Goal: Task Accomplishment & Management: Use online tool/utility

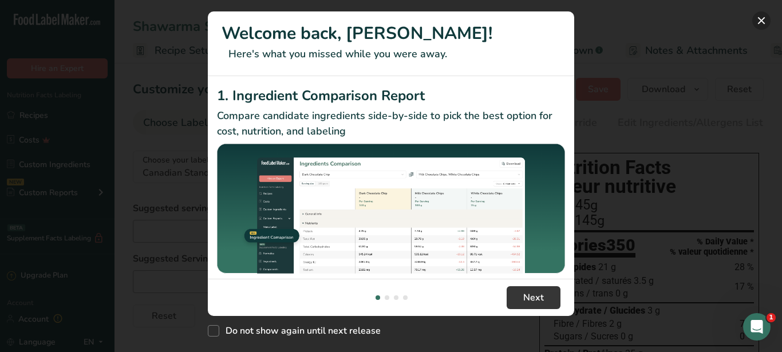
click at [765, 23] on button "New Features" at bounding box center [761, 20] width 18 height 18
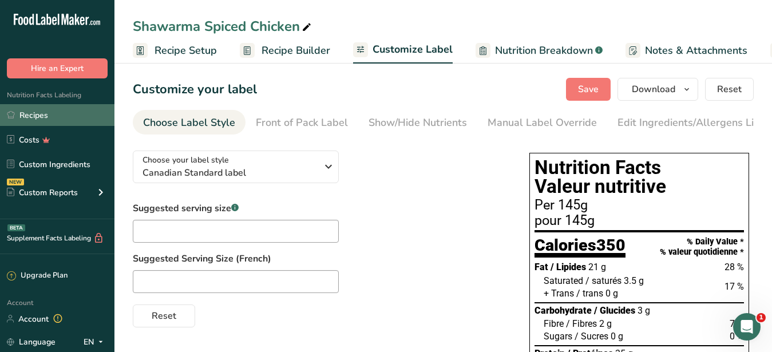
click at [34, 114] on link "Recipes" at bounding box center [57, 115] width 114 height 22
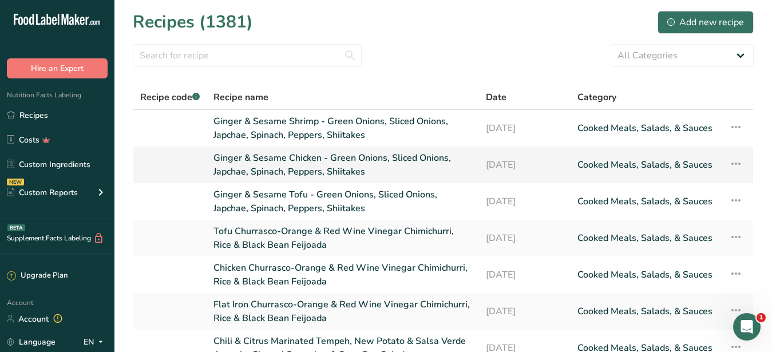
click at [298, 156] on link "Ginger & Sesame Chicken - Green Onions, Sliced Onions, Japchae, Spinach, Pepper…" at bounding box center [342, 164] width 259 height 27
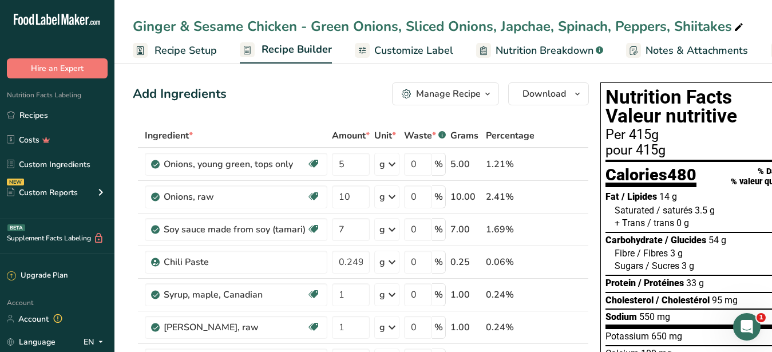
click at [441, 90] on div "Manage Recipe" at bounding box center [448, 94] width 65 height 14
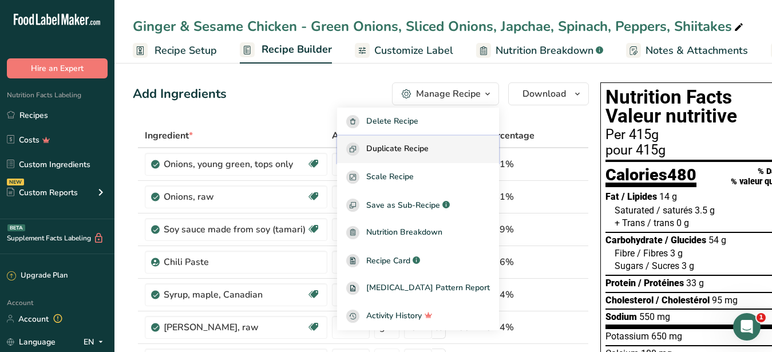
click at [420, 149] on span "Duplicate Recipe" at bounding box center [397, 149] width 62 height 13
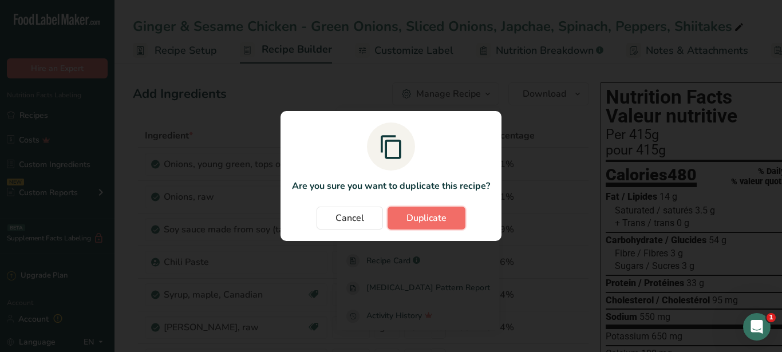
click at [446, 213] on span "Duplicate" at bounding box center [426, 218] width 40 height 14
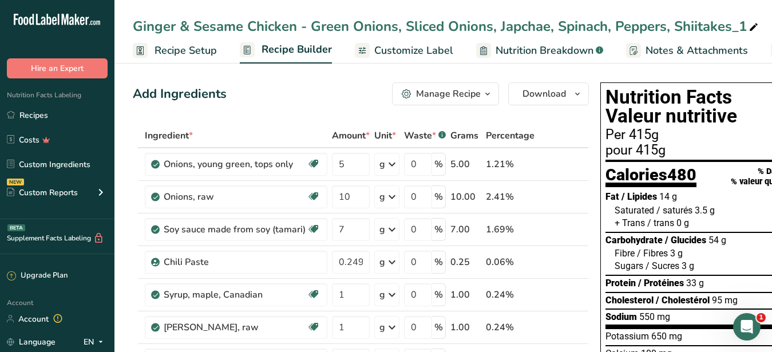
click at [421, 58] on span "Customize Label" at bounding box center [413, 50] width 79 height 15
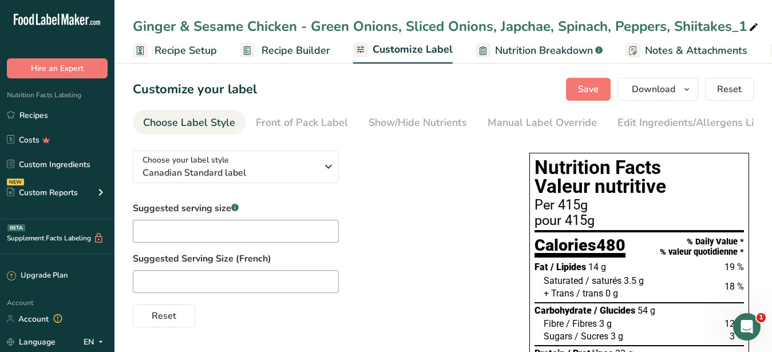
scroll to position [0, 119]
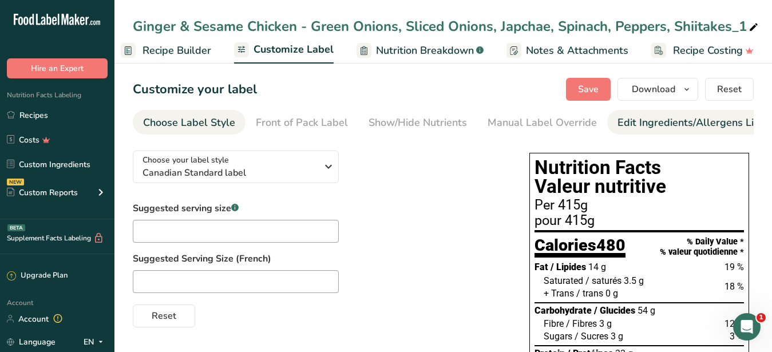
click at [656, 122] on div "Edit Ingredients/Allergens List" at bounding box center [690, 122] width 145 height 15
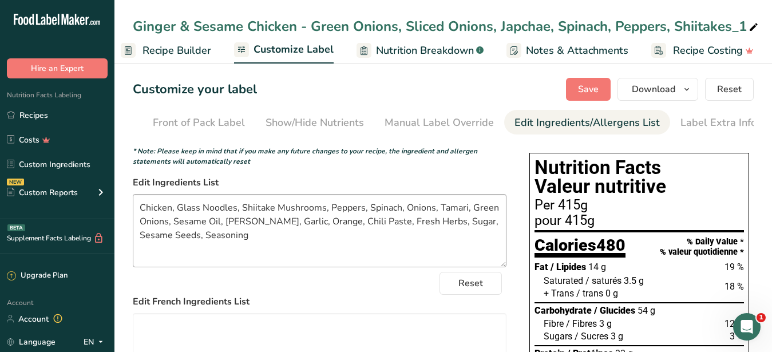
scroll to position [0, 105]
drag, startPoint x: 225, startPoint y: 236, endPoint x: 108, endPoint y: 215, distance: 119.3
click at [133, 215] on textarea "Chicken, Glass Noodles, Shiitake Mushrooms, Peppers, Spinach, Onions, Tamari, G…" at bounding box center [320, 230] width 374 height 73
click at [152, 219] on textarea "Chicken, Glass Noodles, Shiitake Mushrooms, Peppers, Spinach, Onions, Tamari, G…" at bounding box center [320, 230] width 374 height 73
drag, startPoint x: 171, startPoint y: 215, endPoint x: 140, endPoint y: 217, distance: 31.0
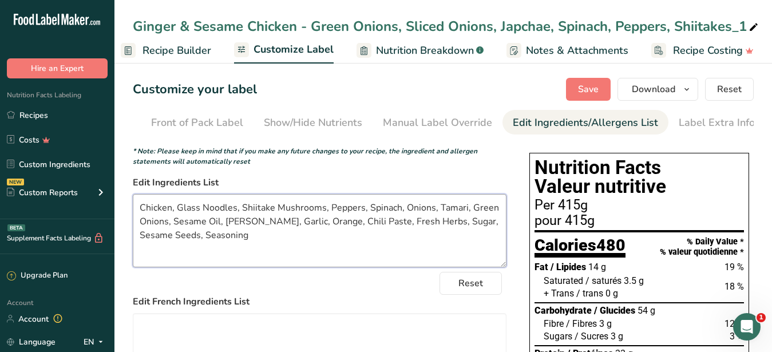
click at [140, 217] on textarea "Chicken, Glass Noodles, Shiitake Mushrooms, Peppers, Spinach, Onions, Tamari, G…" at bounding box center [320, 230] width 374 height 73
drag, startPoint x: 247, startPoint y: 244, endPoint x: 134, endPoint y: 205, distance: 119.1
click at [134, 205] on textarea "Beef, Glass Noodles, Shiitake Mushrooms, Peppers, Spinach, Onions, Tamari, Gree…" at bounding box center [320, 230] width 374 height 73
type textarea "Beef, Glass Noodles, Shiitake Mushrooms, Peppers, Spinach, Onions, Tamari, Gree…"
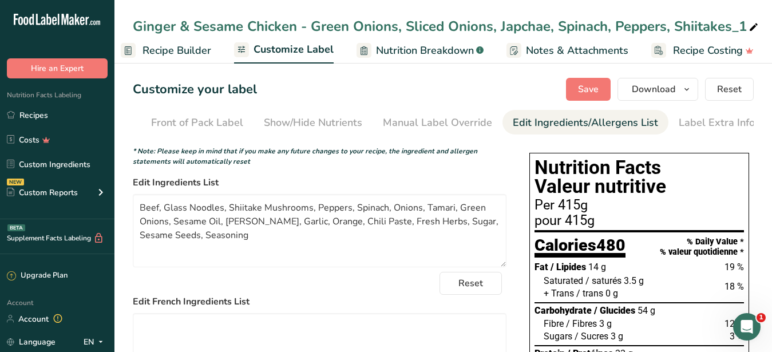
click at [280, 295] on div "Reset" at bounding box center [320, 283] width 374 height 23
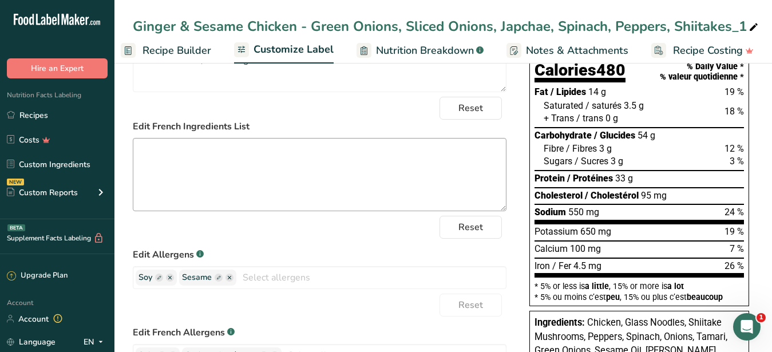
scroll to position [0, 0]
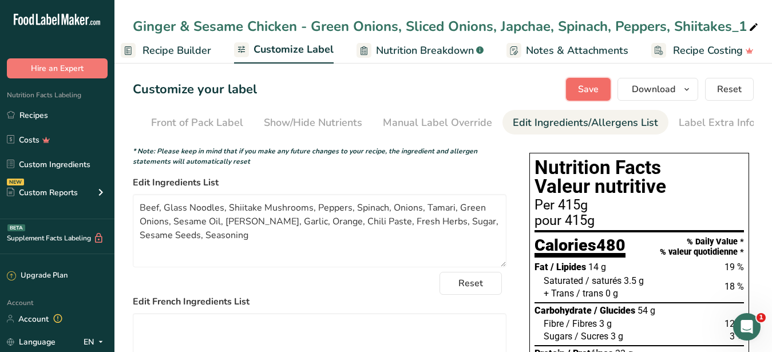
click at [581, 90] on span "Save" at bounding box center [588, 89] width 21 height 14
click at [175, 54] on span "Recipe Builder" at bounding box center [177, 50] width 69 height 15
click at [182, 57] on div at bounding box center [386, 176] width 772 height 352
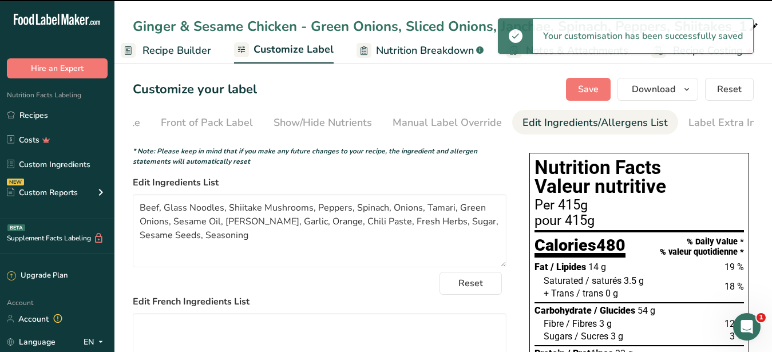
scroll to position [0, 109]
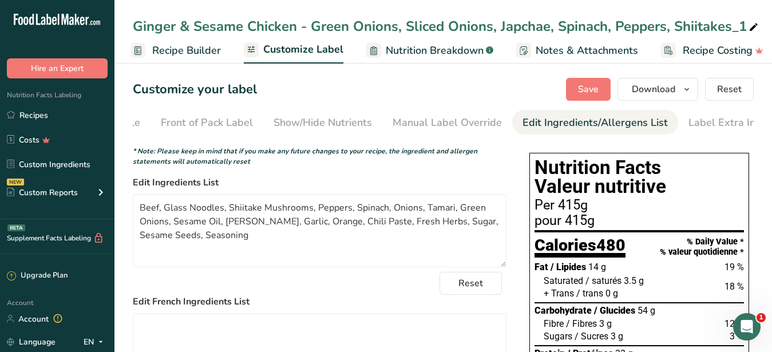
click at [212, 58] on span "Recipe Builder" at bounding box center [186, 50] width 69 height 15
click at [754, 25] on icon at bounding box center [754, 27] width 10 height 16
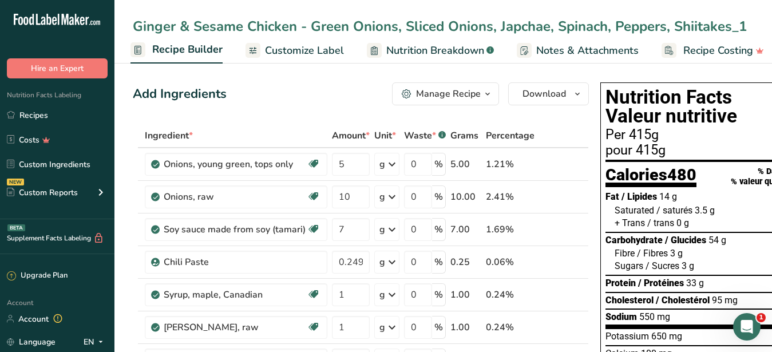
scroll to position [0, 110]
type input "Ginger & Sesame Chicken - Green Onions, Sliced Onions, Japchae, Spinach, Pepper…"
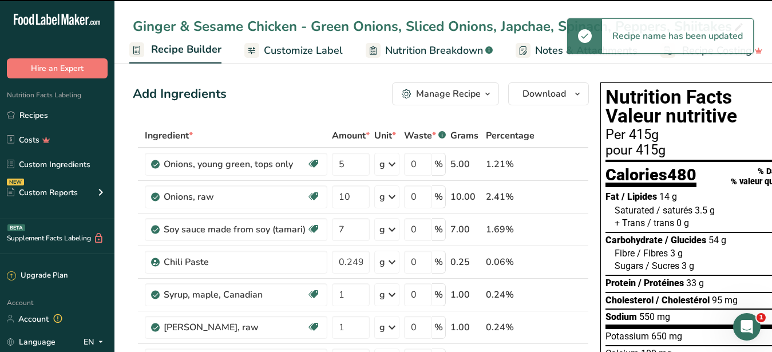
click at [296, 27] on div "Ginger & Sesame Chicken - Green Onions, Sliced Onions, Japchae, Spinach, Pepper…" at bounding box center [439, 26] width 613 height 21
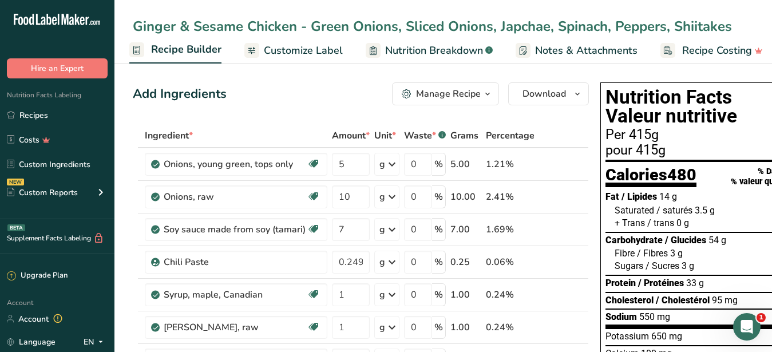
drag, startPoint x: 293, startPoint y: 29, endPoint x: 246, endPoint y: 26, distance: 47.0
click at [246, 26] on input "Ginger & Sesame Chicken - Green Onions, Sliced Onions, Japchae, Spinach, Pepper…" at bounding box center [443, 26] width 621 height 21
drag, startPoint x: 297, startPoint y: 30, endPoint x: 248, endPoint y: 25, distance: 48.9
click at [248, 25] on input "Ginger & Sesame Chicken - Green Onions, Sliced Onions, Japchae, Spinach, Pepper…" at bounding box center [443, 26] width 621 height 21
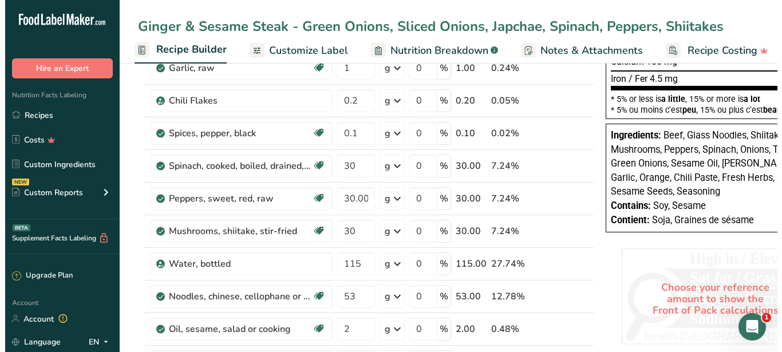
scroll to position [467, 0]
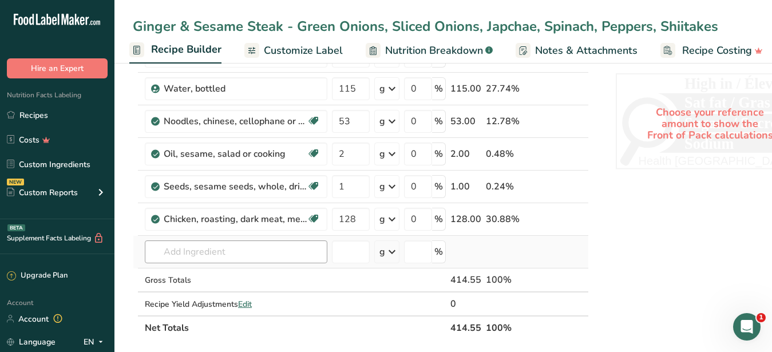
type input "Ginger & Sesame Steak - Green Onions, Sliced Onions, Japchae, Spinach, Peppers,…"
click at [192, 250] on input "text" at bounding box center [236, 251] width 183 height 23
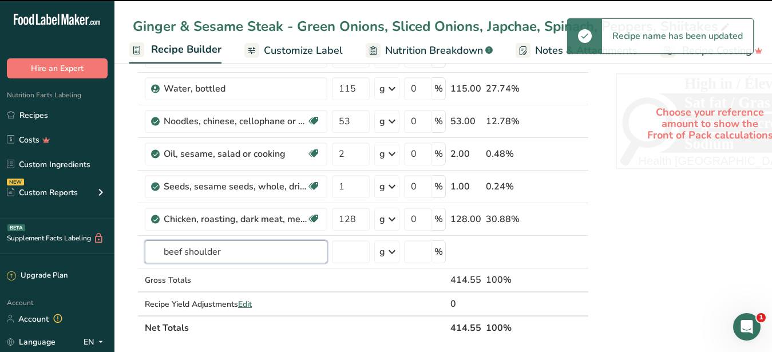
click at [192, 255] on input "beef shoulder" at bounding box center [236, 251] width 183 height 23
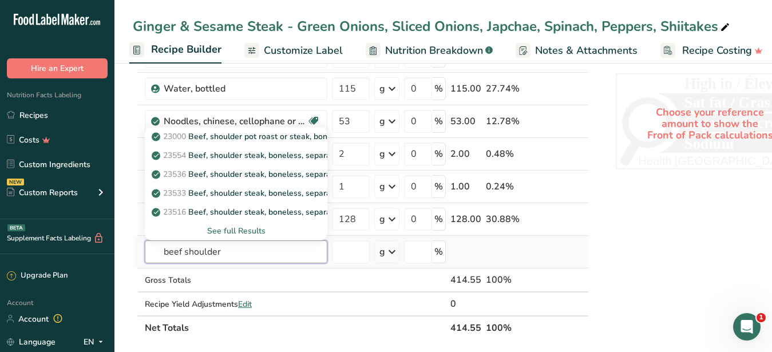
type input "beef shoulder"
click at [254, 228] on div "See full Results" at bounding box center [236, 231] width 164 height 12
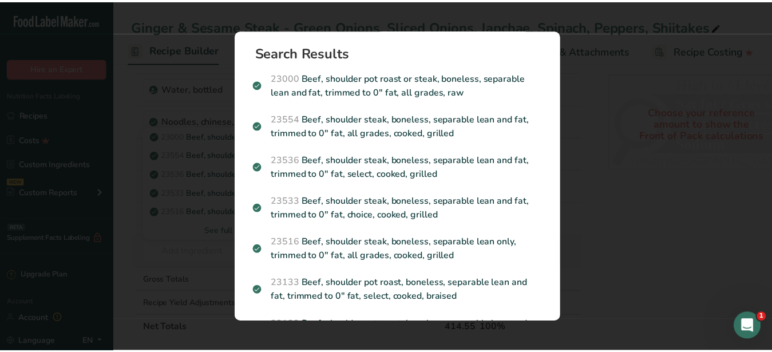
scroll to position [0, 109]
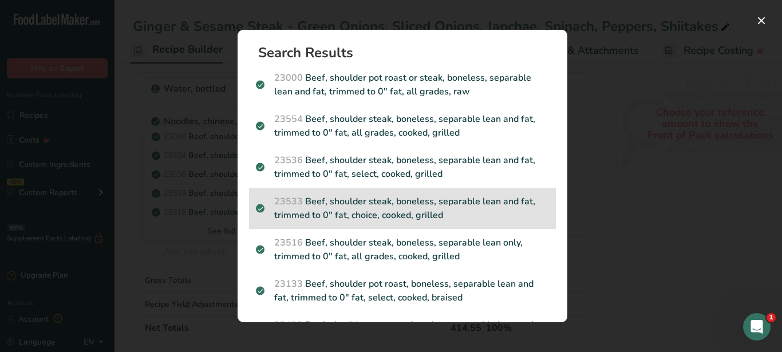
click at [369, 220] on p "23533 Beef, shoulder steak, boneless, separable lean and fat, trimmed to 0" fat…" at bounding box center [402, 208] width 293 height 27
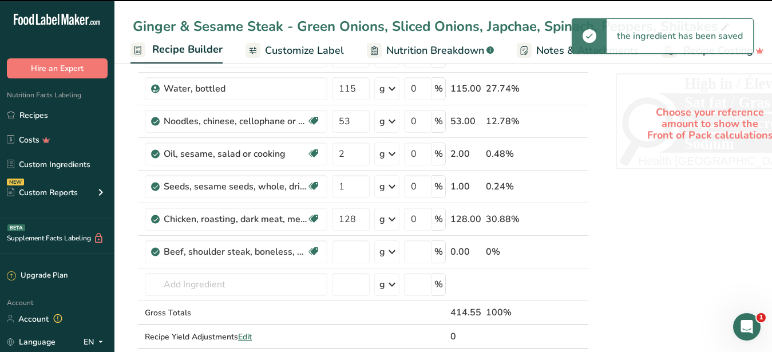
type input "0"
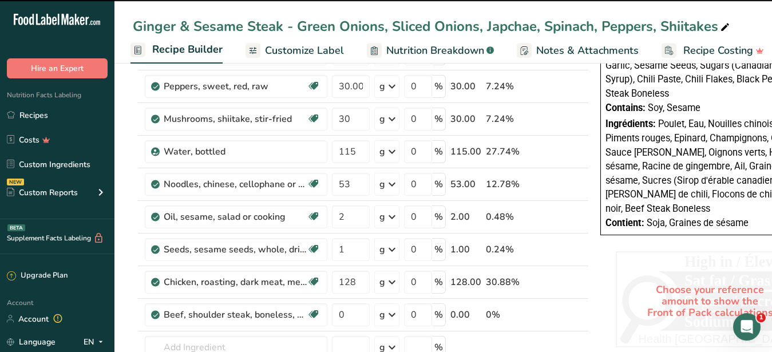
scroll to position [0, 0]
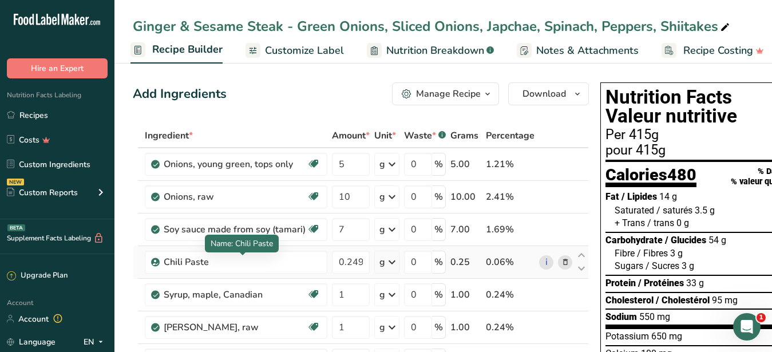
click at [254, 278] on td "Chili Paste" at bounding box center [236, 262] width 187 height 33
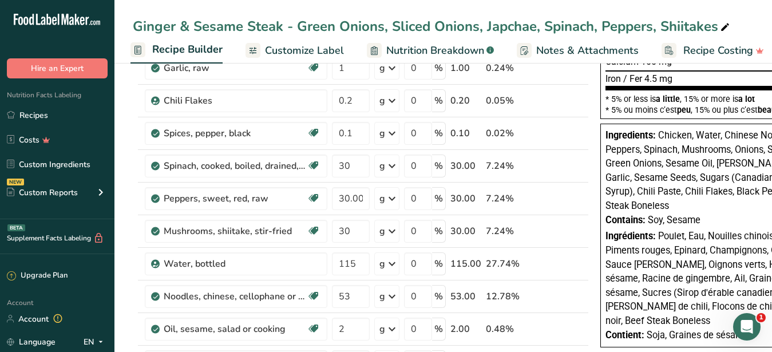
scroll to position [467, 0]
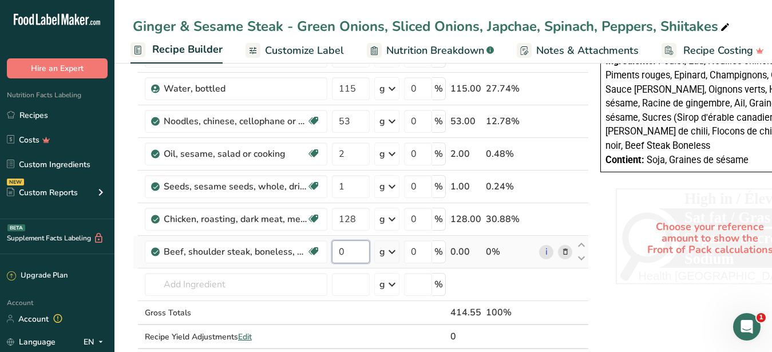
drag, startPoint x: 359, startPoint y: 256, endPoint x: 334, endPoint y: 251, distance: 26.3
click at [334, 251] on input "0" at bounding box center [351, 251] width 38 height 23
type input "128"
click at [566, 221] on div "Ingredient * Amount * Unit * Waste * .a-a{fill:#347362;}.b-a{fill:#fff;} Grams …" at bounding box center [361, 15] width 456 height 716
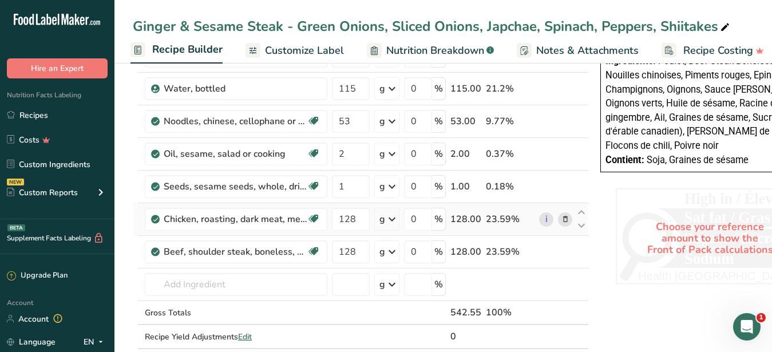
click at [565, 220] on icon at bounding box center [565, 219] width 8 height 12
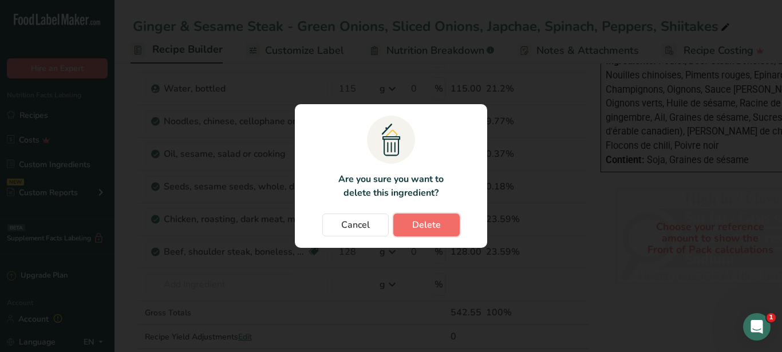
click at [433, 221] on span "Delete" at bounding box center [426, 225] width 29 height 14
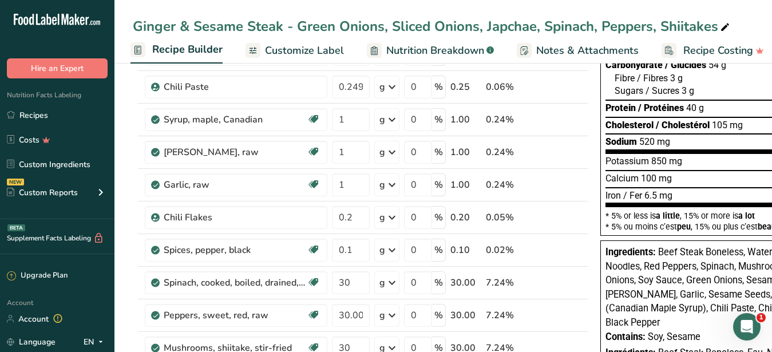
scroll to position [0, 0]
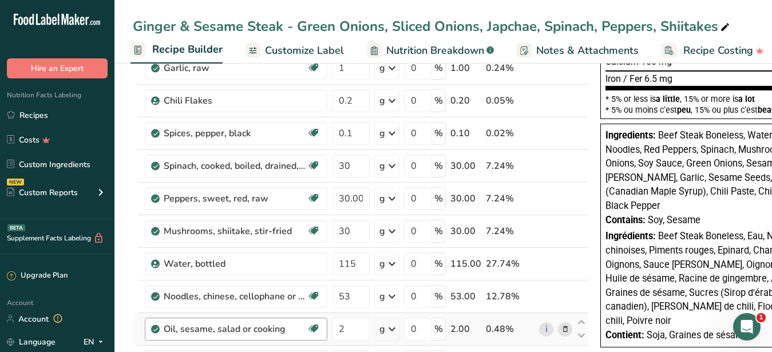
scroll to position [350, 0]
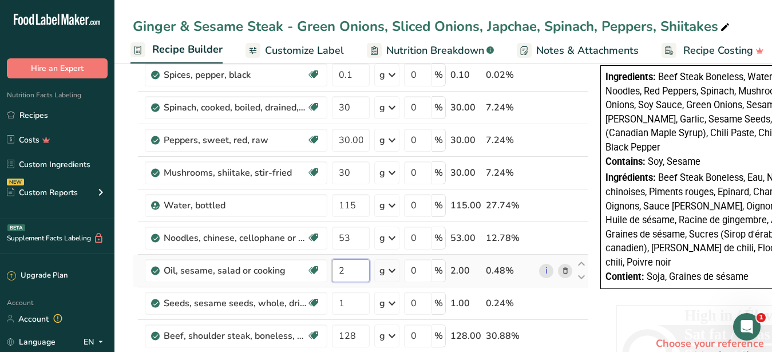
drag, startPoint x: 349, startPoint y: 270, endPoint x: 339, endPoint y: 270, distance: 9.7
click at [339, 270] on input "2" at bounding box center [351, 270] width 38 height 23
type input "15"
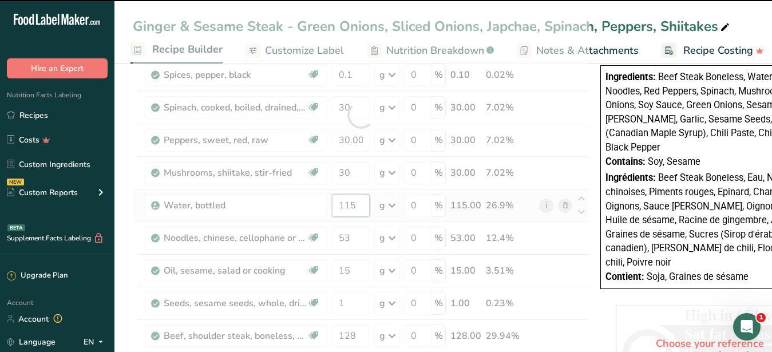
drag, startPoint x: 361, startPoint y: 203, endPoint x: 349, endPoint y: 205, distance: 11.7
click at [349, 205] on input "115" at bounding box center [351, 205] width 38 height 23
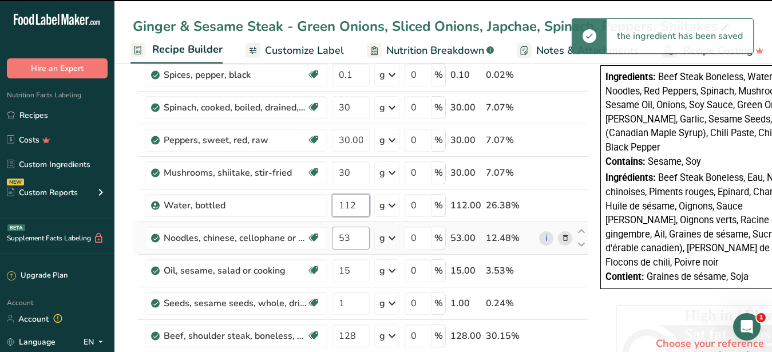
type input "112"
click at [354, 239] on input "53" at bounding box center [351, 238] width 38 height 23
click at [346, 270] on input "15" at bounding box center [351, 270] width 38 height 23
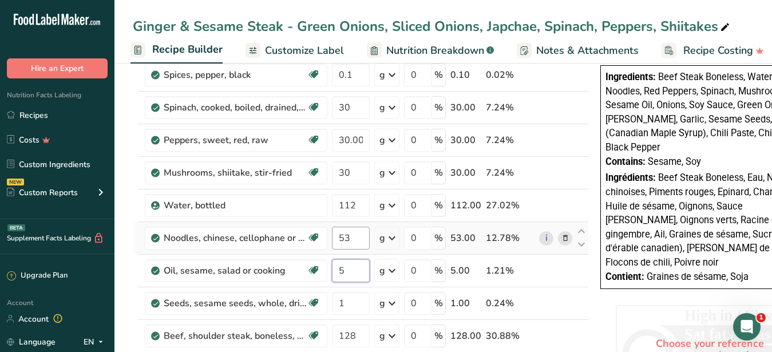
type input "5"
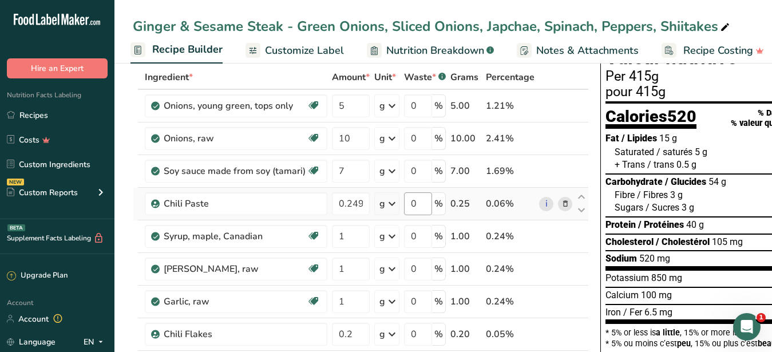
scroll to position [0, 0]
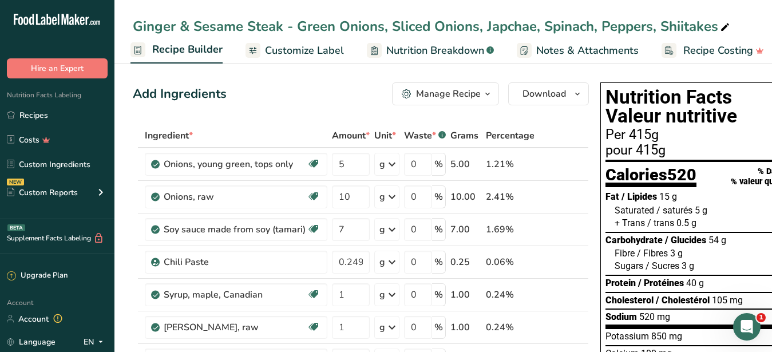
click at [315, 46] on span "Customize Label" at bounding box center [304, 50] width 79 height 15
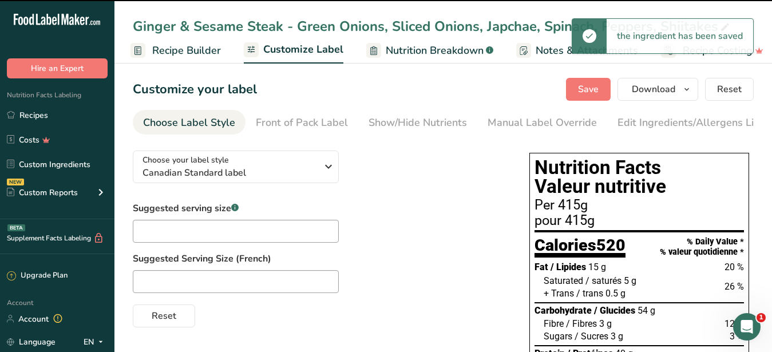
scroll to position [1, 119]
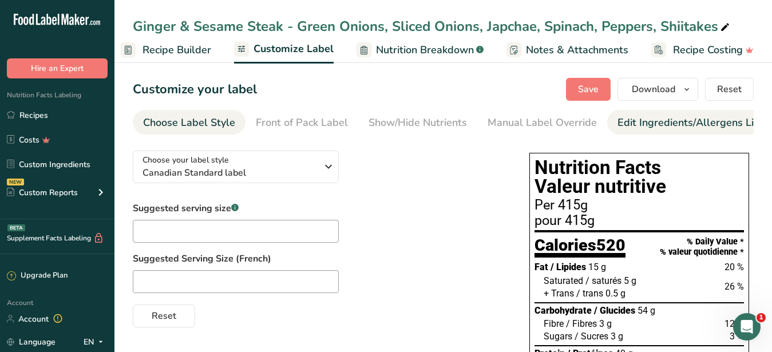
click at [654, 118] on div "Edit Ingredients/Allergens List" at bounding box center [690, 122] width 145 height 15
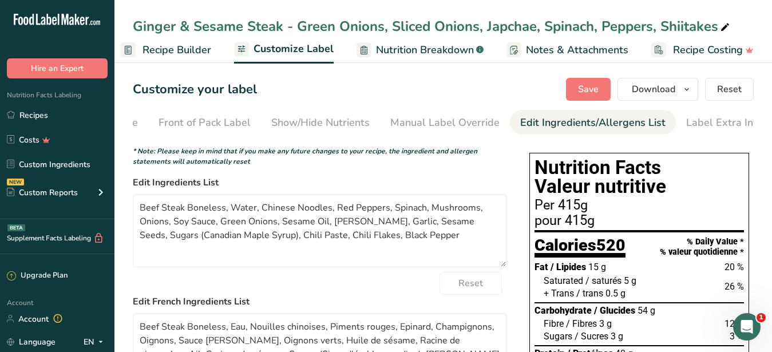
scroll to position [0, 105]
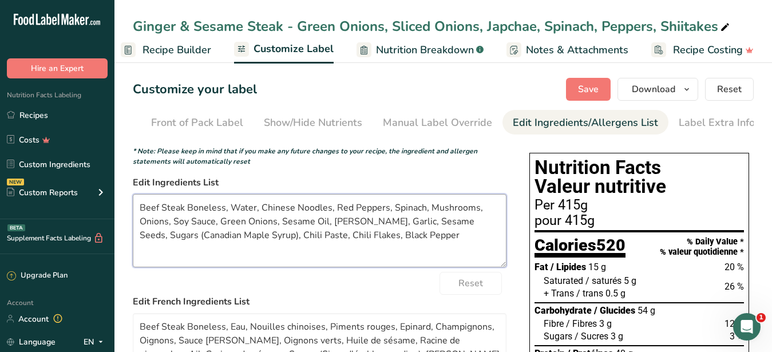
click at [163, 216] on textarea "Beef Steak Boneless, Water, Chinese Noodles, Red Peppers, Spinach, Mushrooms, O…" at bounding box center [320, 230] width 374 height 73
click at [159, 216] on textarea "Beef Steak Boneless, Water, Chinese Noodles, Red Peppers, Spinach, Mushrooms, O…" at bounding box center [320, 230] width 374 height 73
drag, startPoint x: 164, startPoint y: 215, endPoint x: 473, endPoint y: 239, distance: 310.5
click at [473, 239] on textarea "Beef, Steak Boneless, Water, Chinese Noodles, Red Peppers, Spinach, Mushrooms, …" at bounding box center [320, 230] width 374 height 73
paste textarea "Glass Noodles, Shiitake Mushrooms, Peppers, Spinach, Onions, Tamari, Green Onio…"
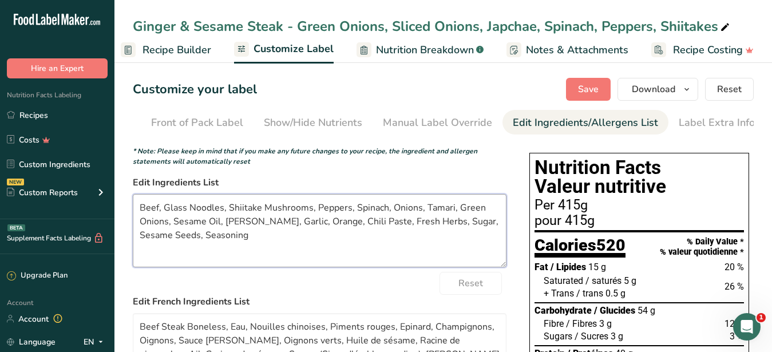
click at [411, 267] on textarea "Beef, Glass Noodles, Shiitake Mushrooms, Peppers, Spinach, Onions, Tamari, Gree…" at bounding box center [320, 230] width 374 height 73
type textarea "Beef, Glass Noodles, Shiitake Mushrooms, Peppers, Spinach, Onions, Tamari, Gree…"
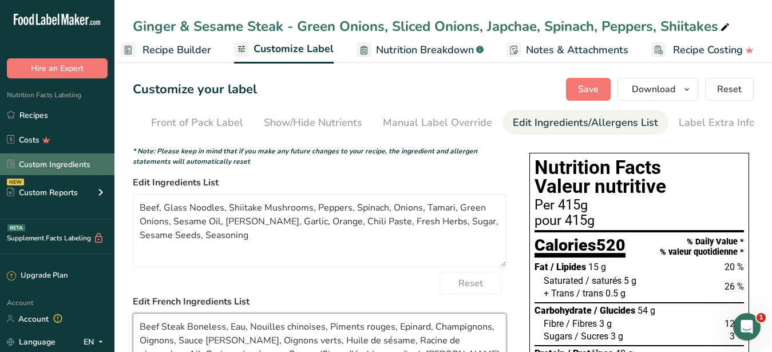
click at [133, 313] on textarea "Beef Steak Boneless, Eau, Nouilles chinoises, Piments rouges, Epinard, Champign…" at bounding box center [320, 349] width 374 height 73
click at [208, 313] on textarea "Beef Steak Boneless, Eau, Nouilles chinoises, Piments rouges, Epinard, Champign…" at bounding box center [320, 349] width 374 height 73
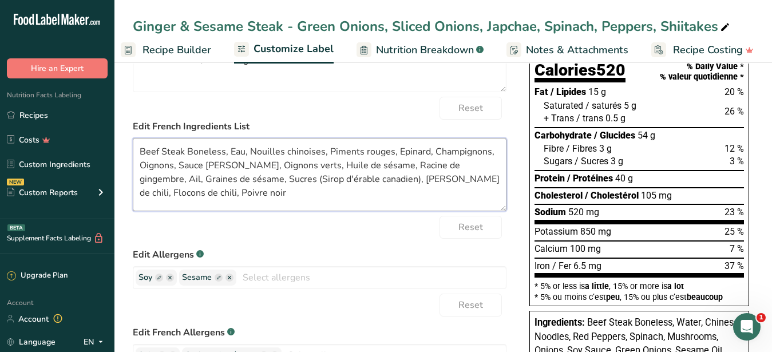
click at [246, 211] on textarea "Beef Steak Boneless, Eau, Nouilles chinoises, Piments rouges, Epinard, Champign…" at bounding box center [320, 174] width 374 height 73
drag, startPoint x: 212, startPoint y: 212, endPoint x: 121, endPoint y: 161, distance: 104.0
click at [133, 161] on textarea "Beef Steak Boneless, Eau, Nouilles chinoises, Piments rouges, Epinard, Champign…" at bounding box center [320, 174] width 374 height 73
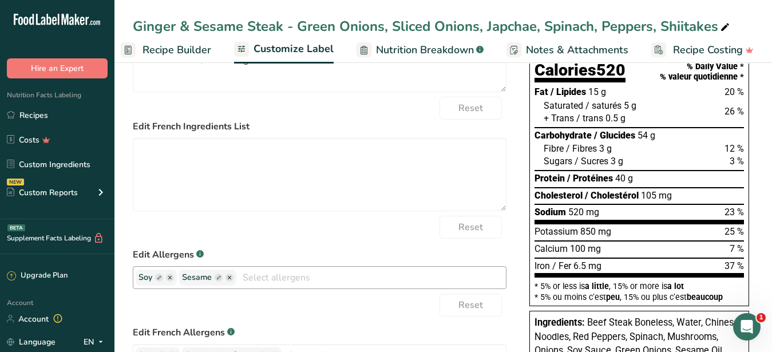
drag, startPoint x: 328, startPoint y: 269, endPoint x: 355, endPoint y: 283, distance: 30.2
click at [329, 262] on label "Edit Allergens .a-a{fill:#347362;}.b-a{fill:#fff;}" at bounding box center [320, 255] width 374 height 14
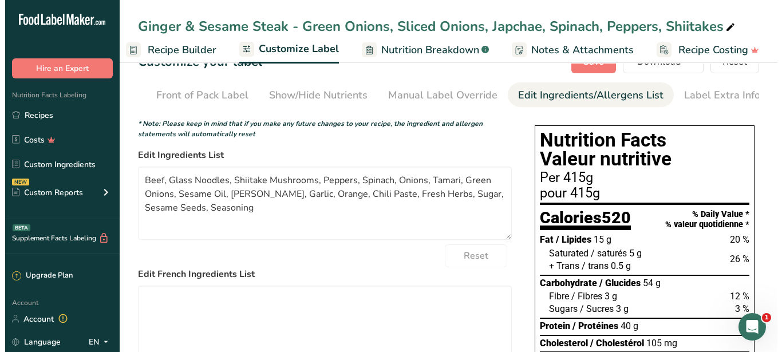
scroll to position [0, 0]
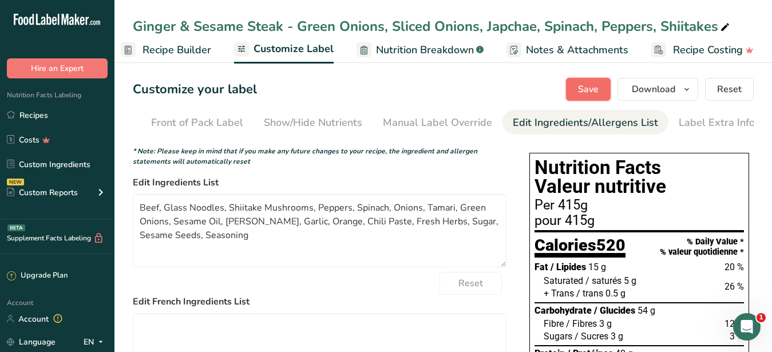
click at [599, 87] on span "Save" at bounding box center [588, 89] width 21 height 14
click at [642, 92] on span "Download" at bounding box center [653, 89] width 43 height 14
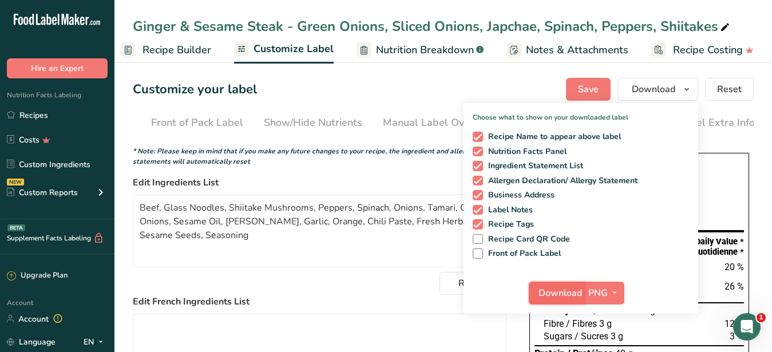
click at [561, 290] on span "Download" at bounding box center [560, 293] width 43 height 14
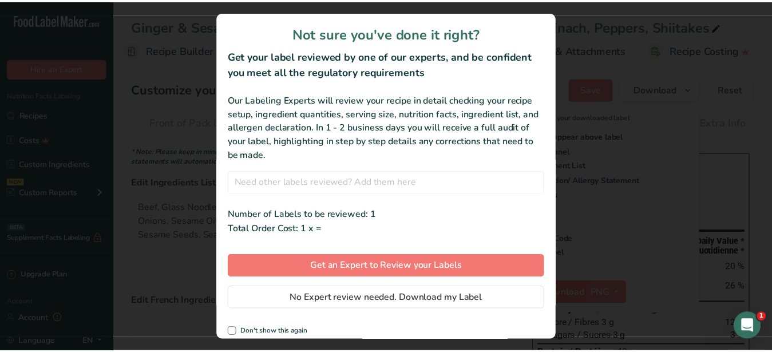
scroll to position [1, 109]
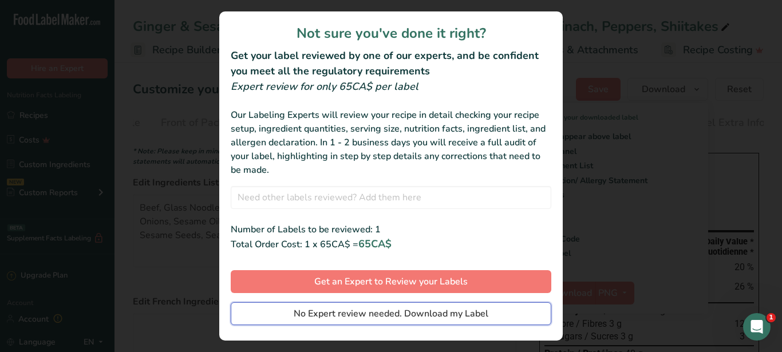
click at [451, 309] on span "No Expert review needed. Download my Label" at bounding box center [391, 314] width 195 height 14
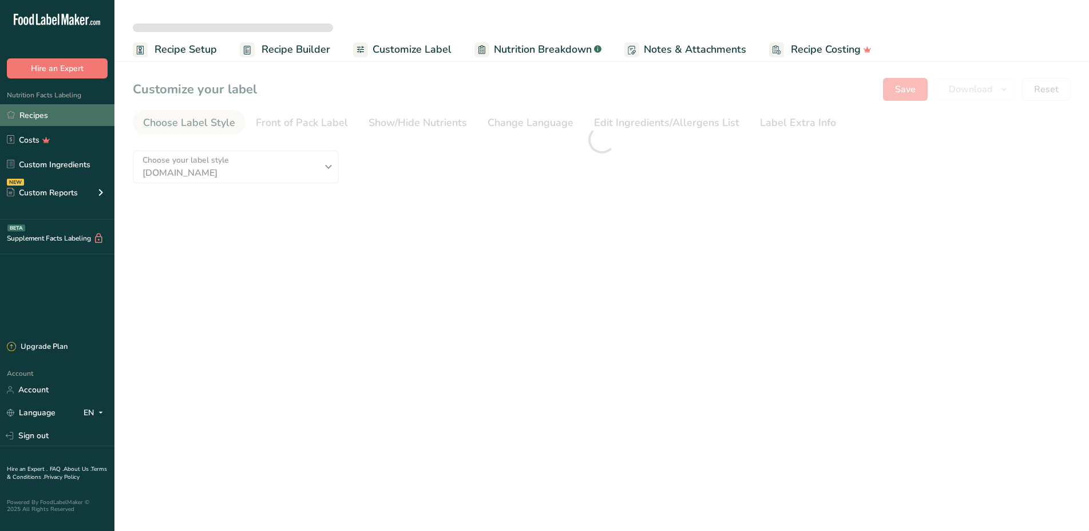
click at [52, 106] on link "Recipes" at bounding box center [57, 115] width 114 height 22
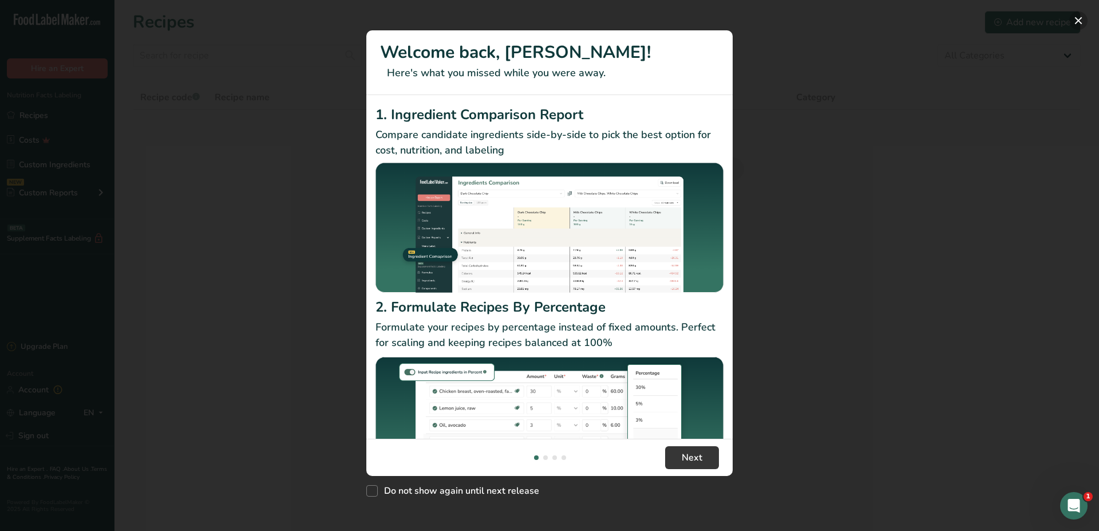
click at [1074, 21] on button "New Features" at bounding box center [1078, 20] width 18 height 18
click at [1080, 19] on div "New Features" at bounding box center [549, 265] width 1099 height 531
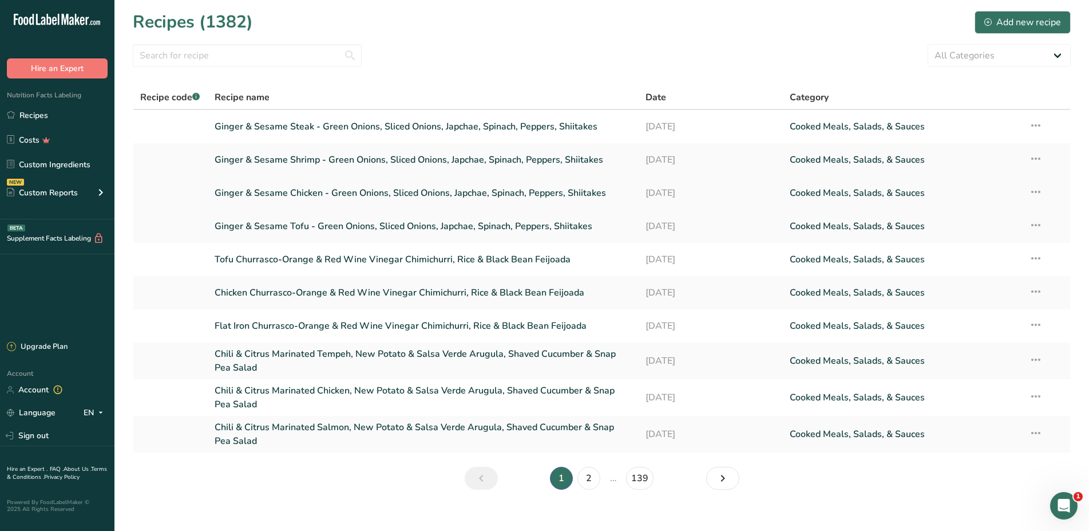
click at [329, 192] on link "Ginger & Sesame Chicken - Green Onions, Sliced Onions, Japchae, Spinach, Pepper…" at bounding box center [424, 193] width 418 height 24
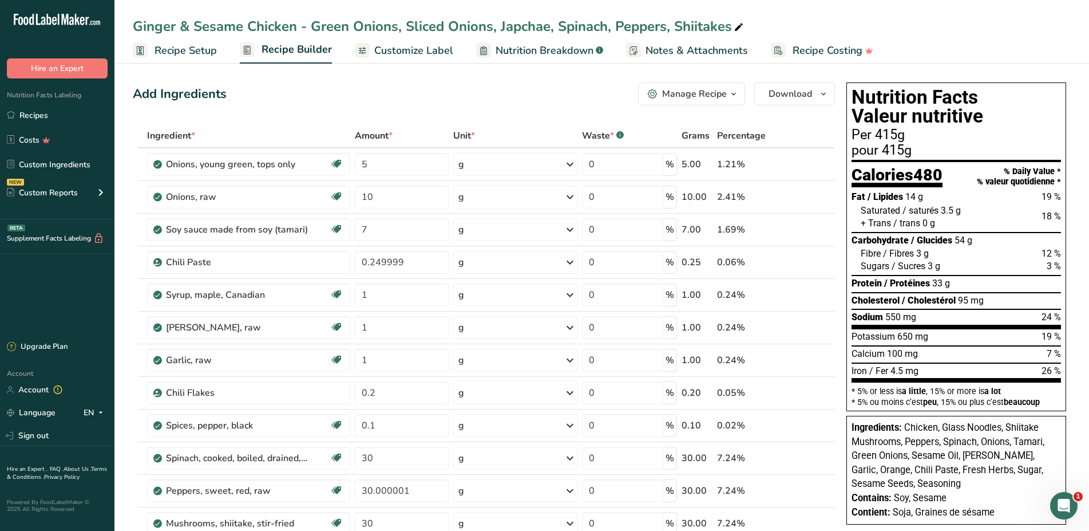
click at [397, 49] on span "Customize Label" at bounding box center [413, 50] width 79 height 15
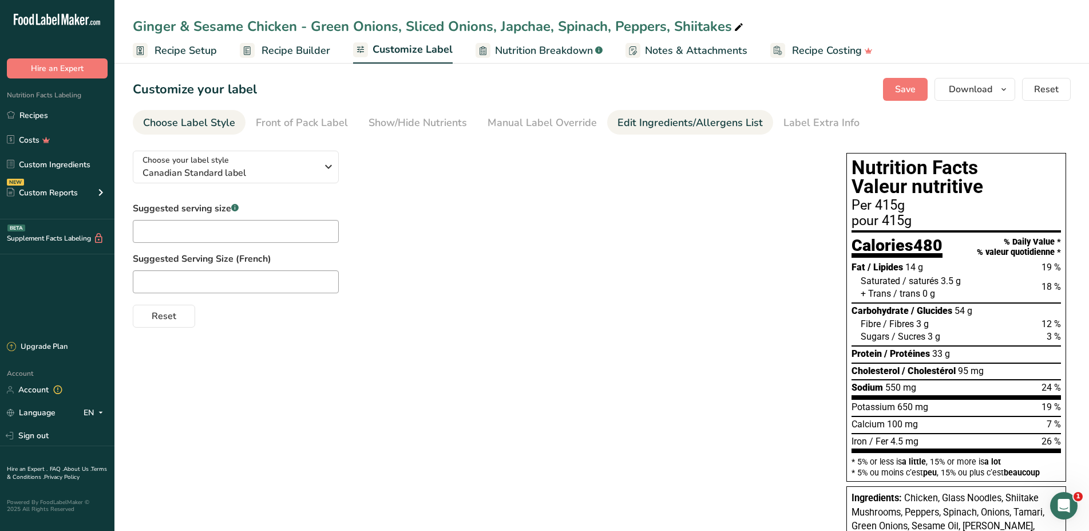
click at [689, 126] on div "Edit Ingredients/Allergens List" at bounding box center [690, 122] width 145 height 15
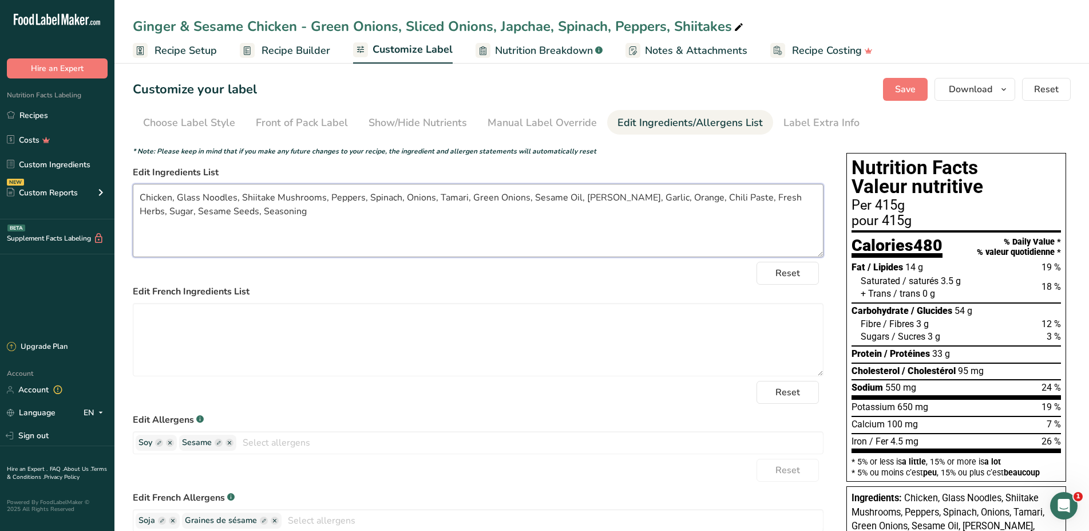
drag, startPoint x: 179, startPoint y: 196, endPoint x: 295, endPoint y: 207, distance: 116.1
click at [295, 207] on textarea "Chicken, Glass Noodles, Shiitake Mushrooms, Peppers, Spinach, Onions, Tamari, G…" at bounding box center [478, 220] width 691 height 73
